Goal: Information Seeking & Learning: Check status

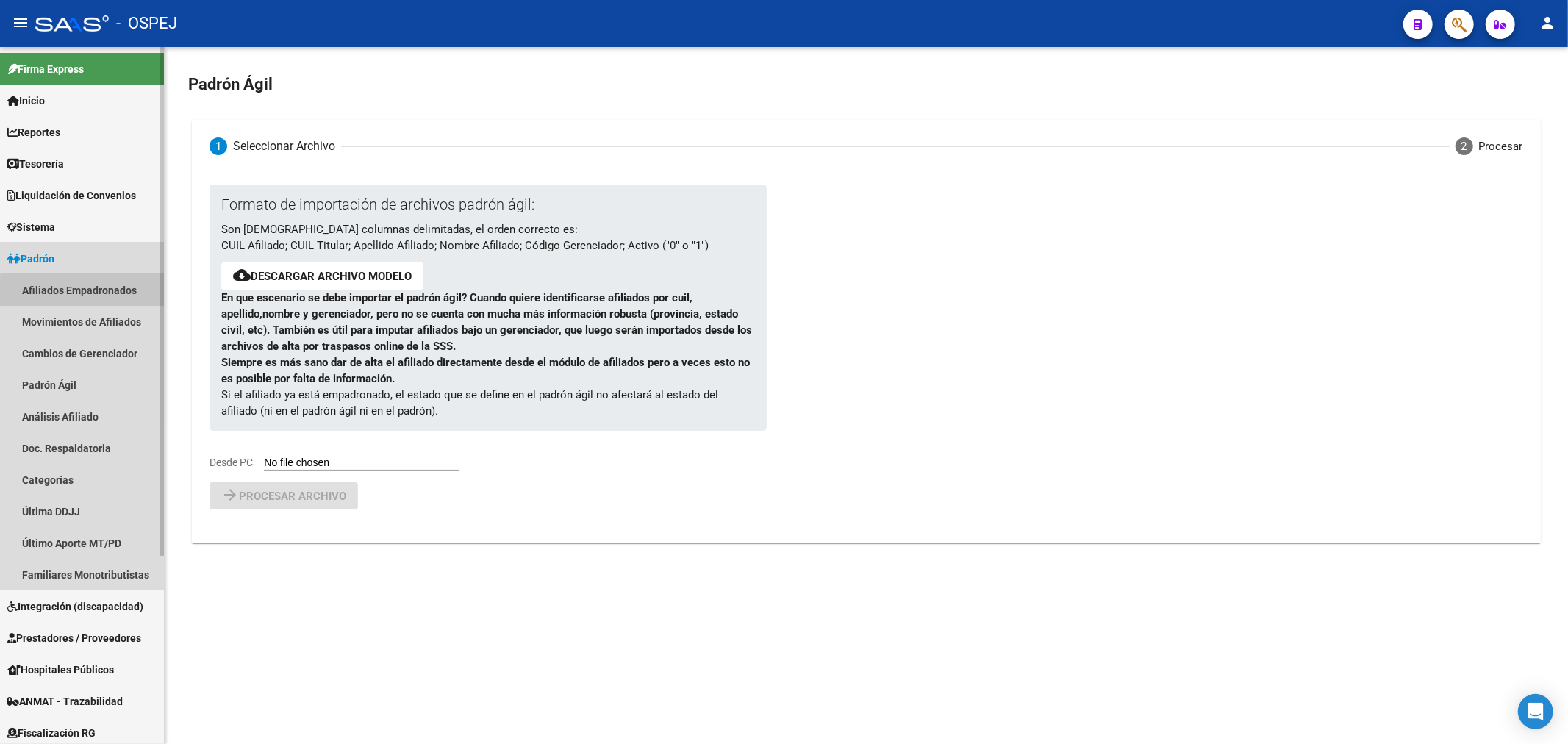
click at [87, 291] on link "Afiliados Empadronados" at bounding box center [82, 290] width 164 height 32
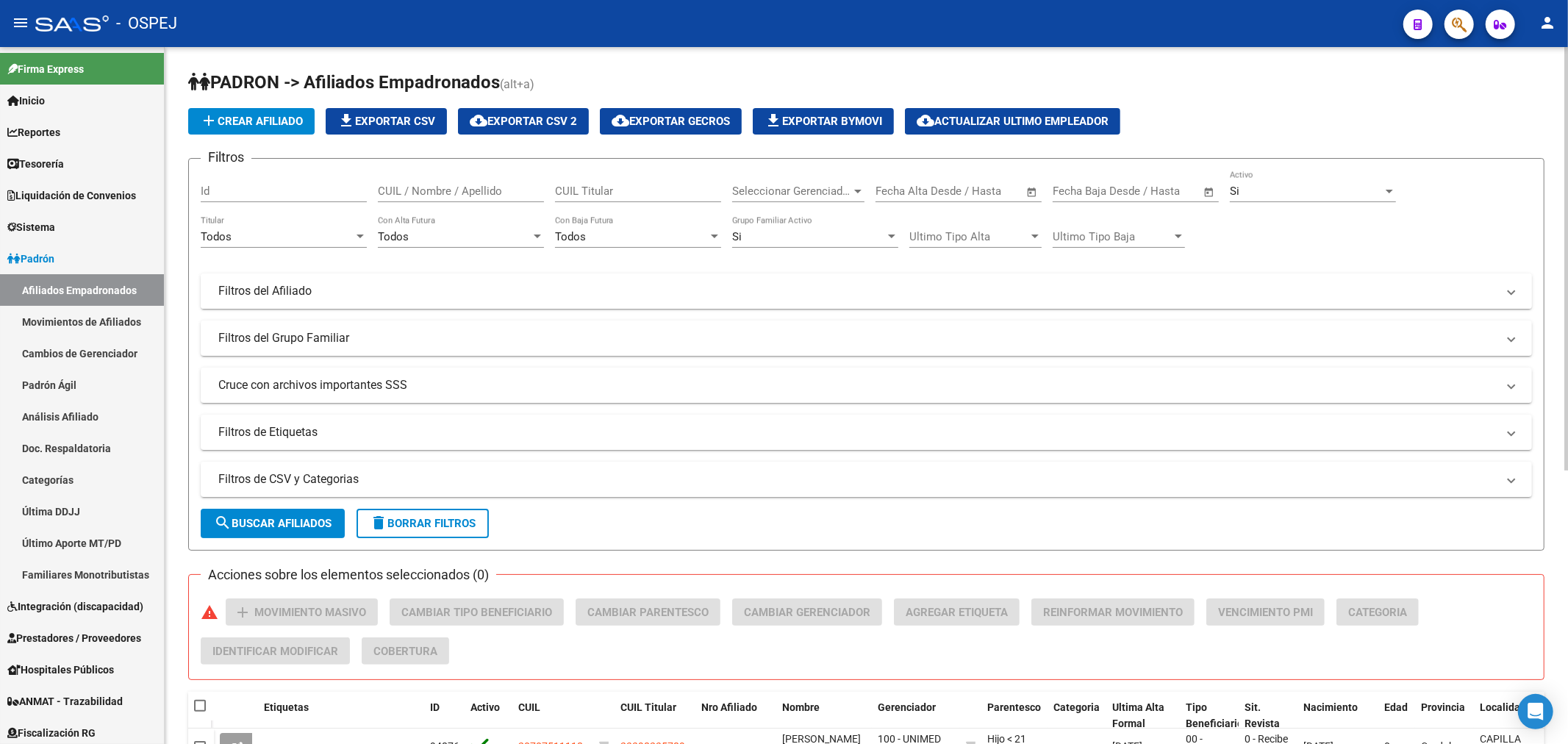
click at [349, 290] on mat-panel-title "Filtros del Afiliado" at bounding box center [856, 291] width 1278 height 16
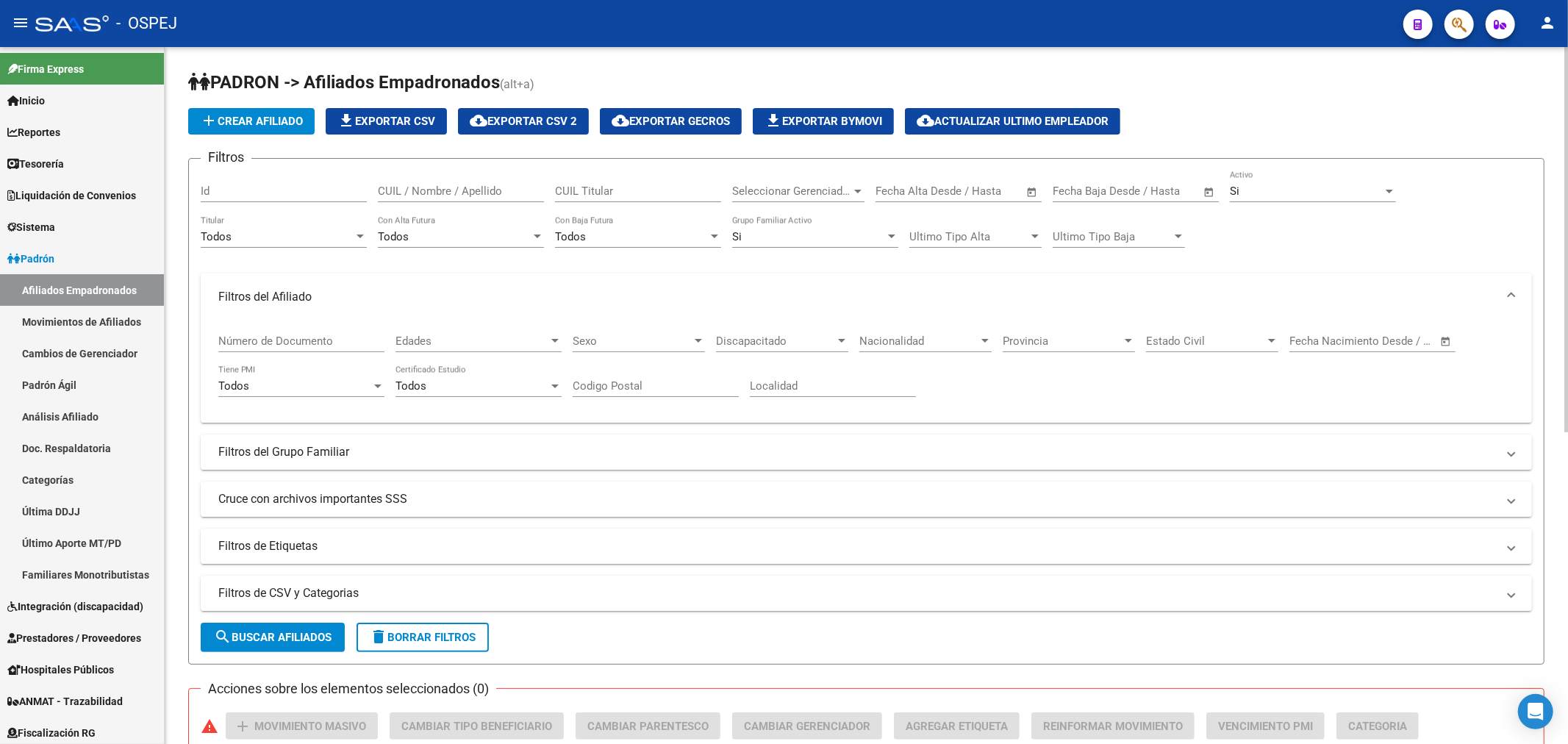
click at [827, 195] on span "Seleccionar Gerenciador" at bounding box center [792, 190] width 119 height 13
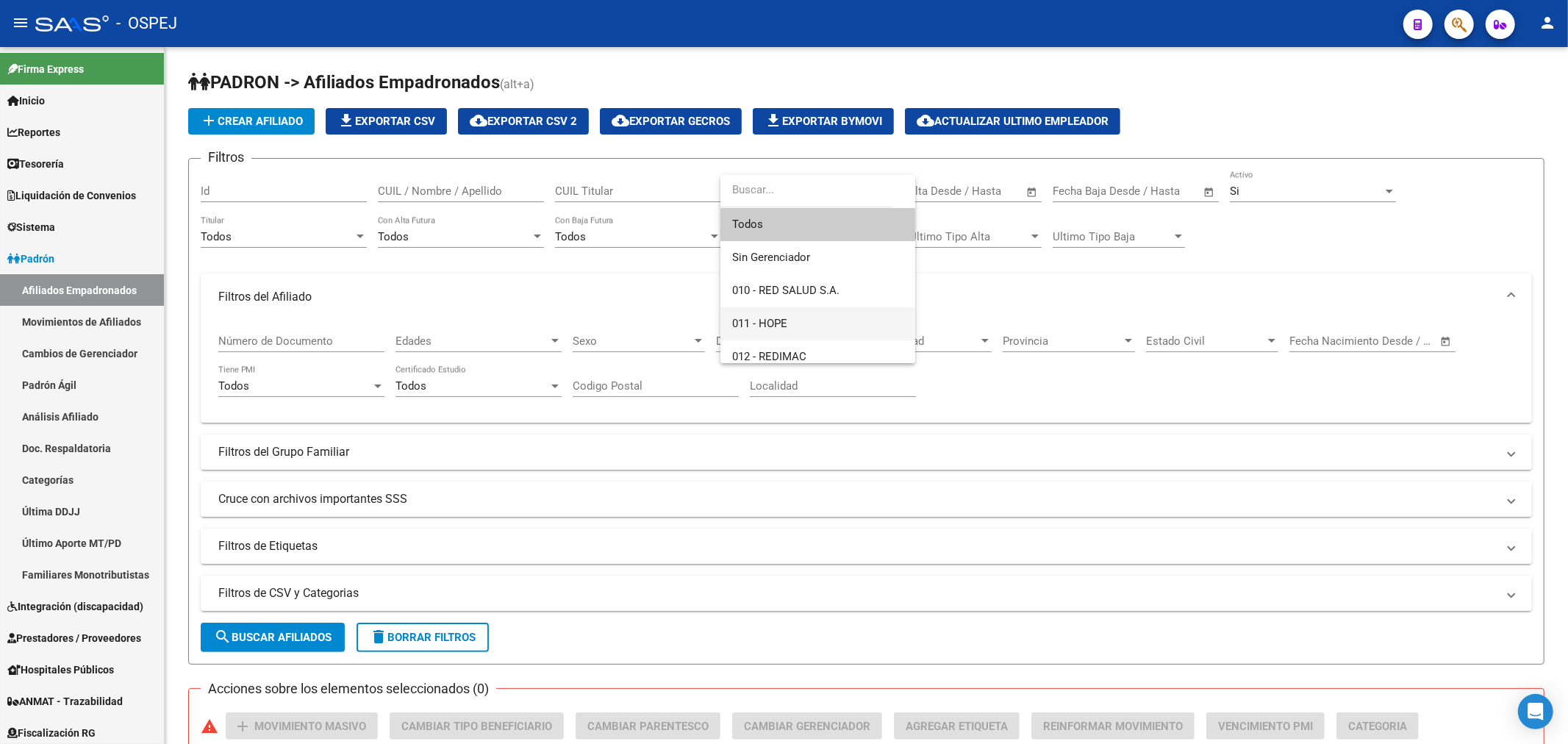
scroll to position [163, 0]
click at [826, 239] on span "100 - UNIMED S.A." at bounding box center [817, 226] width 172 height 33
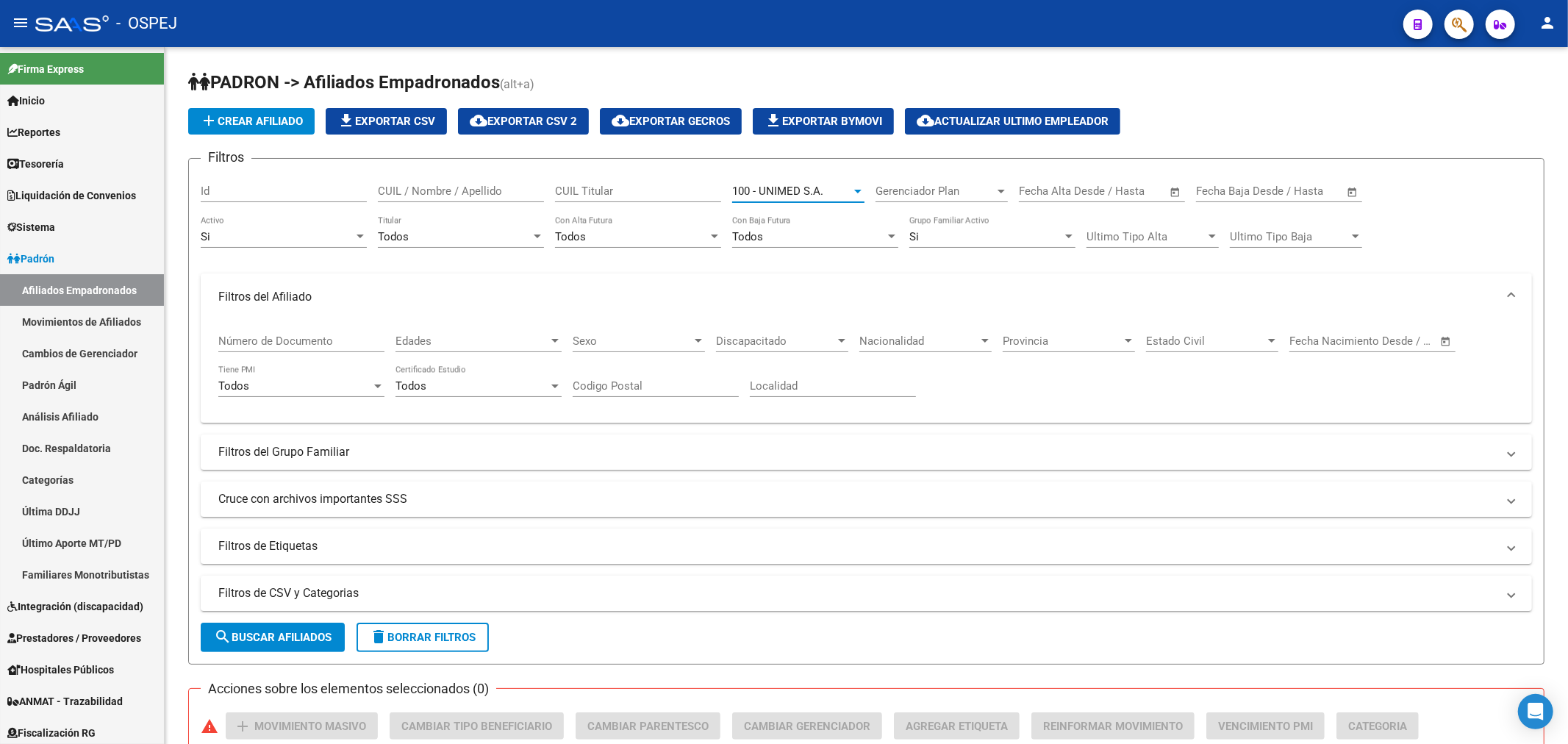
scroll to position [166, 0]
click at [324, 620] on form "Filtros Id CUIL / Nombre / Apellido CUIL Titular 100 - UNIMED S.A. Seleccionar …" at bounding box center [866, 411] width 1356 height 506
click at [324, 636] on span "search Buscar Afiliados" at bounding box center [272, 637] width 117 height 13
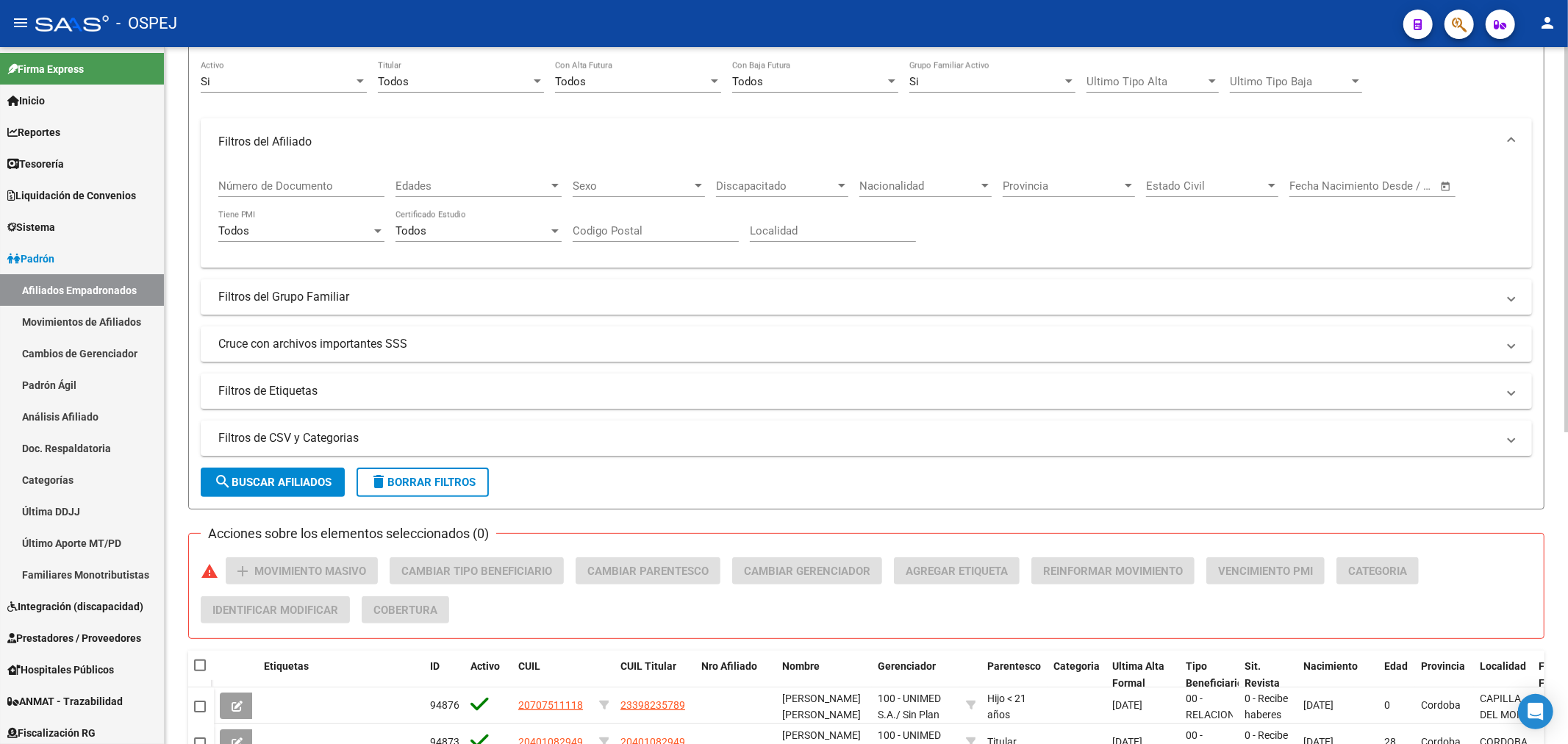
scroll to position [0, 0]
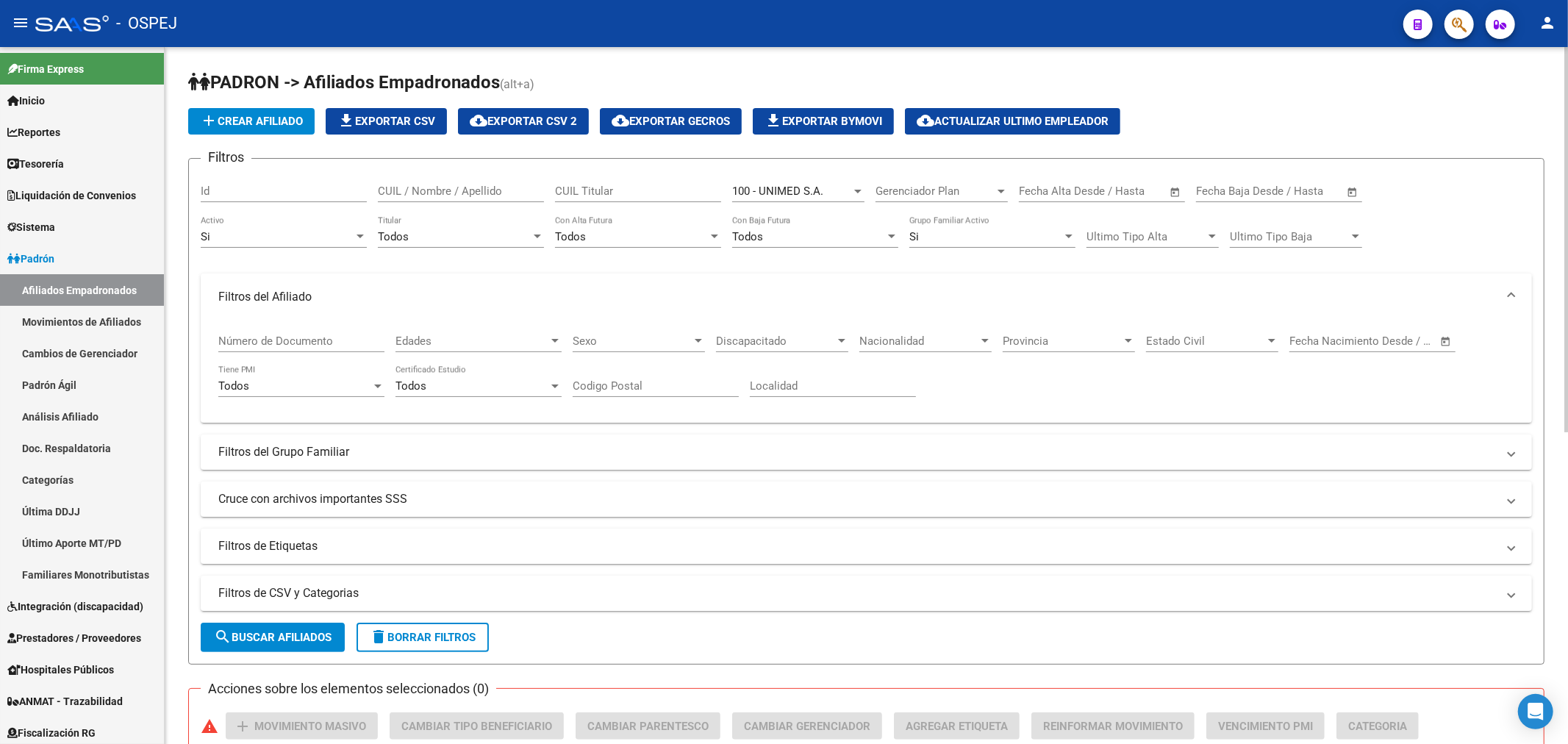
click at [426, 240] on div "Todos" at bounding box center [454, 237] width 153 height 13
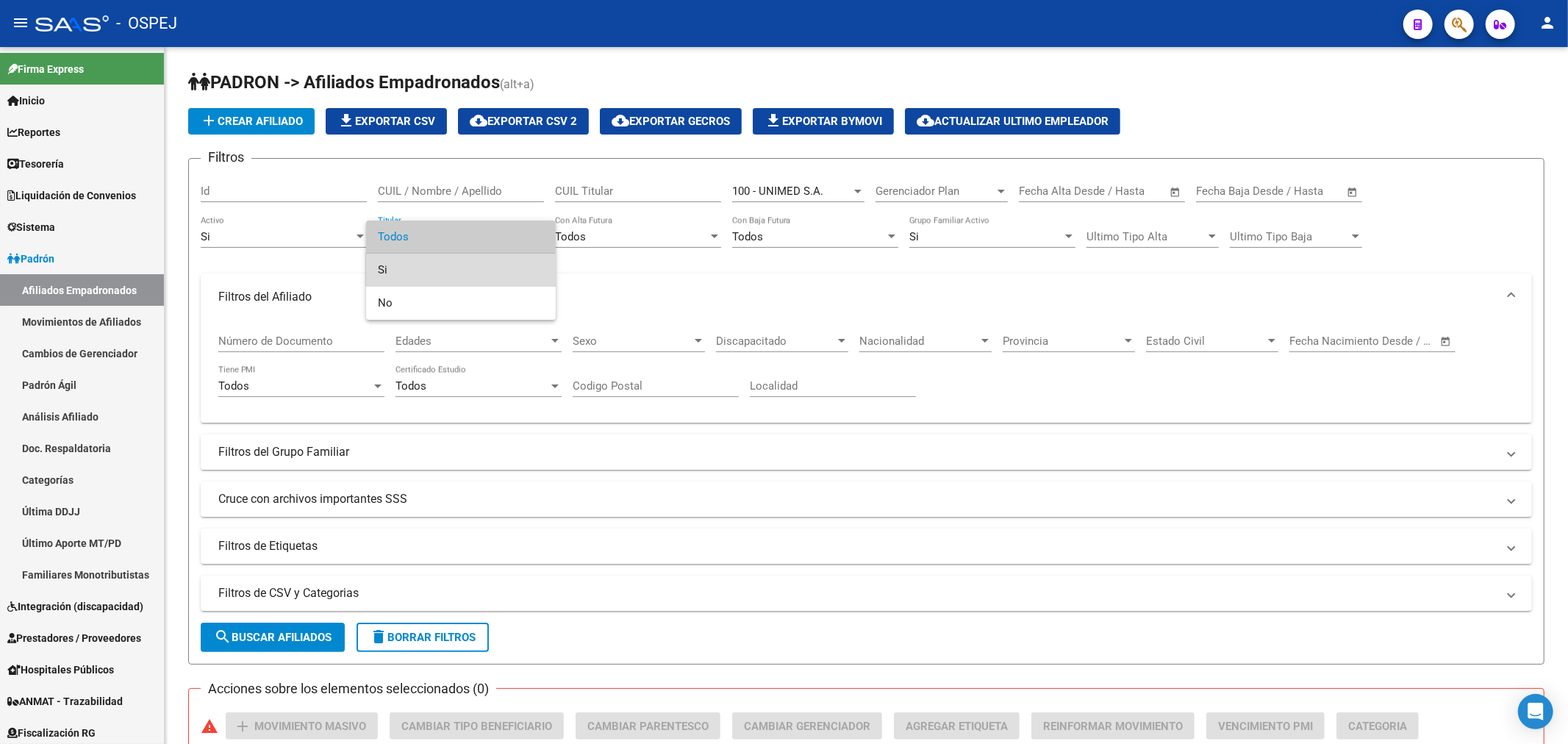
click at [435, 273] on span "Si" at bounding box center [461, 270] width 166 height 33
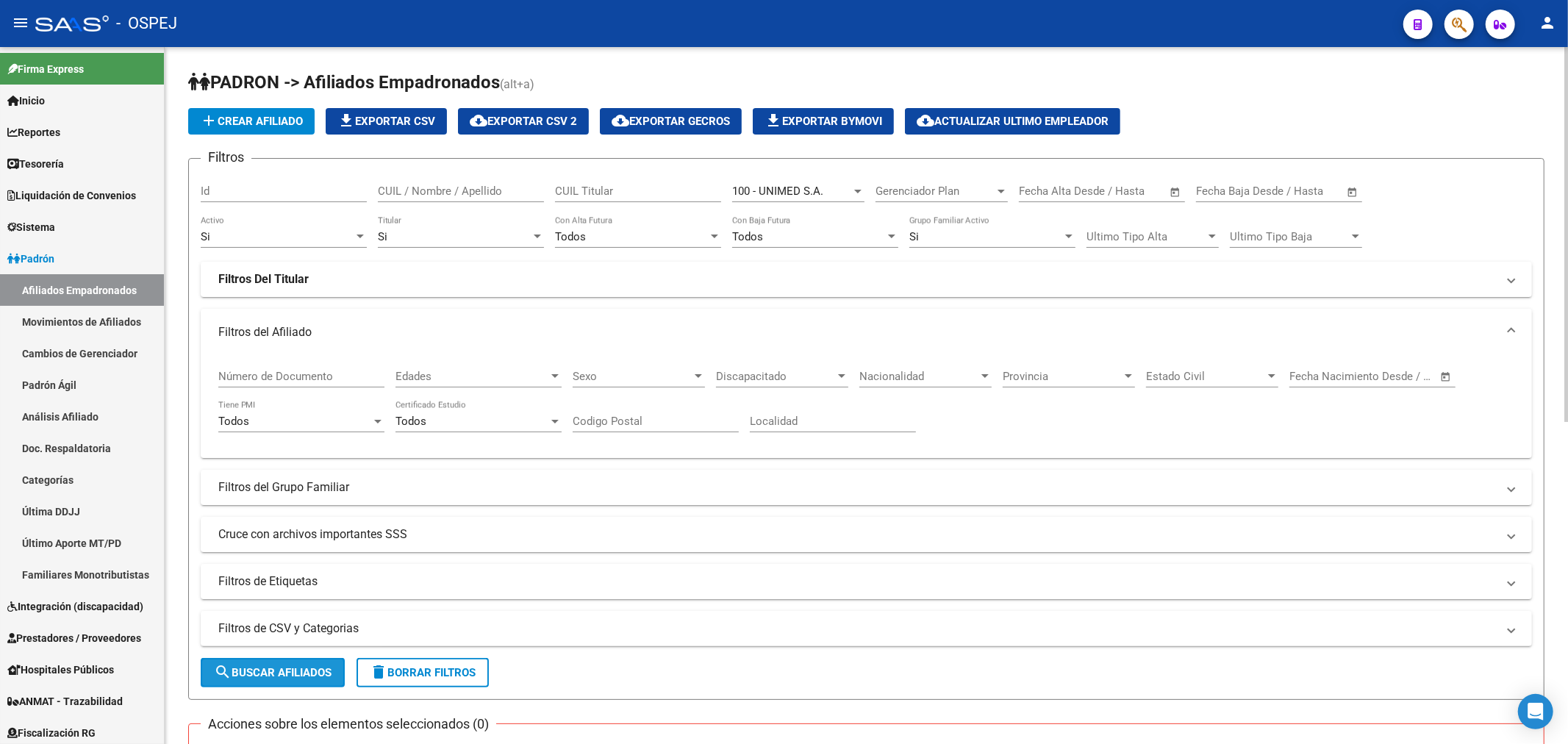
click at [292, 663] on button "search Buscar Afiliados" at bounding box center [273, 673] width 144 height 29
